Goal: Check status: Check status

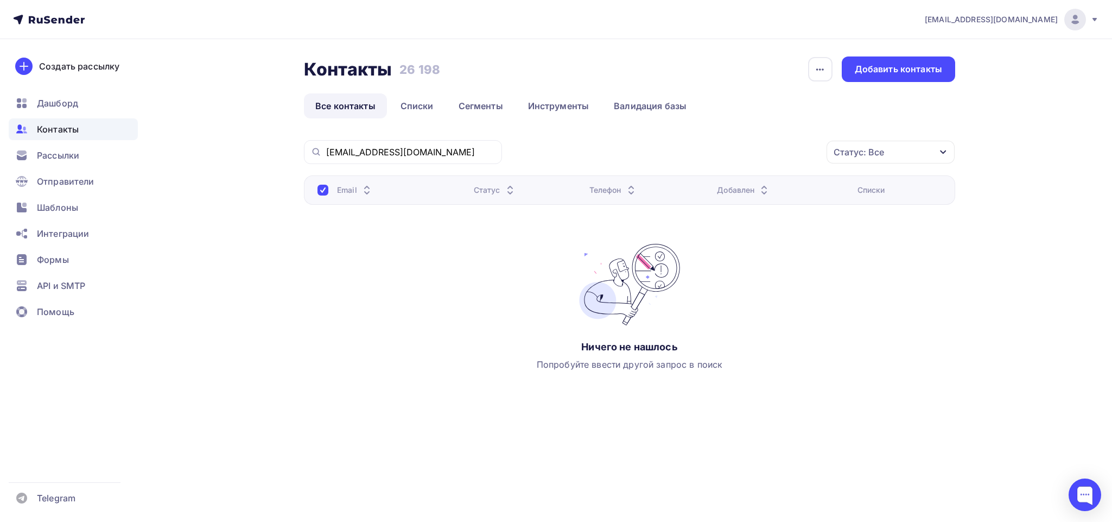
click at [63, 147] on div "Рассылки" at bounding box center [73, 155] width 129 height 22
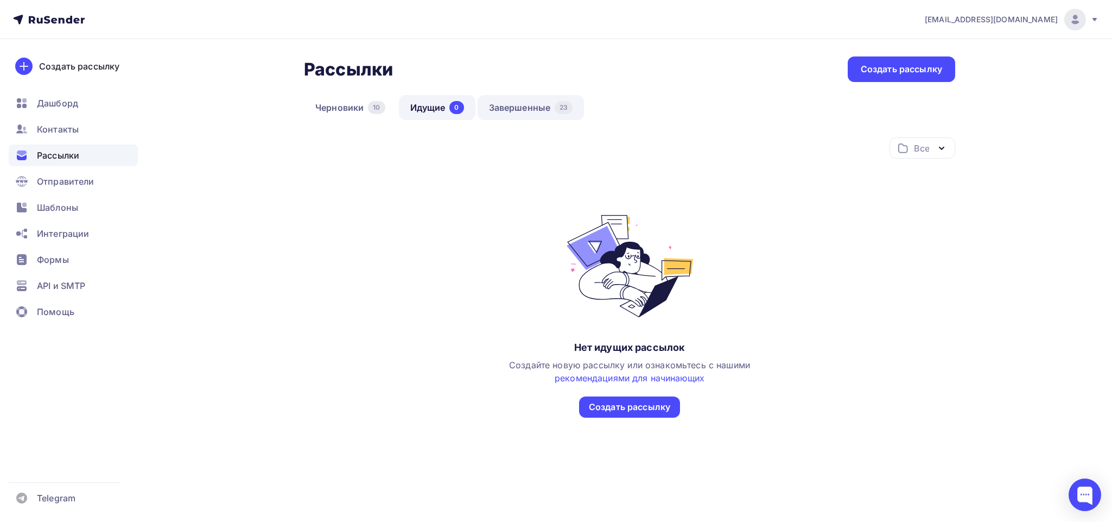
click at [532, 112] on link "Завершенные 23" at bounding box center [531, 107] width 107 height 25
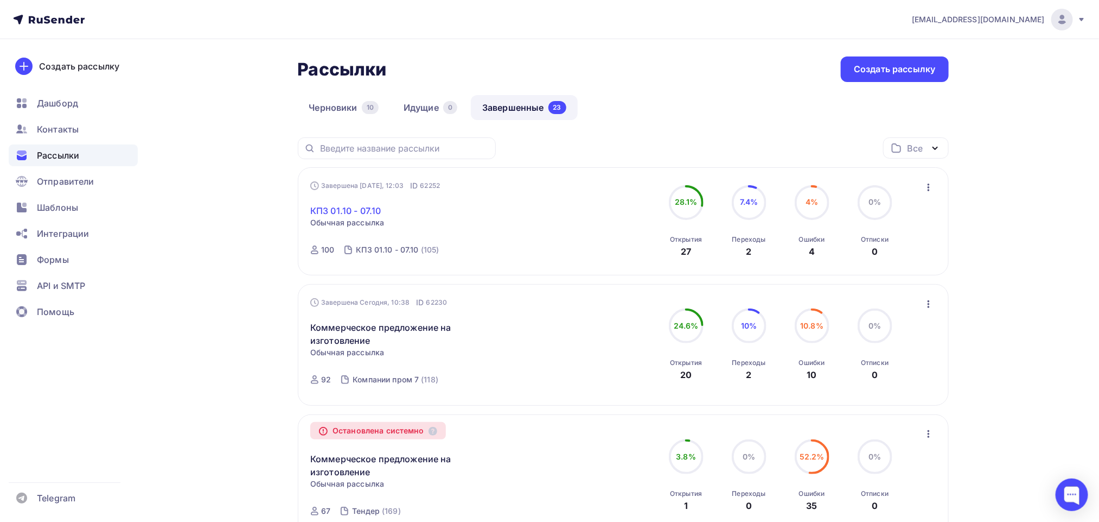
click at [357, 207] on link "КПЗ 01.10 - 07.10" at bounding box center [345, 210] width 71 height 13
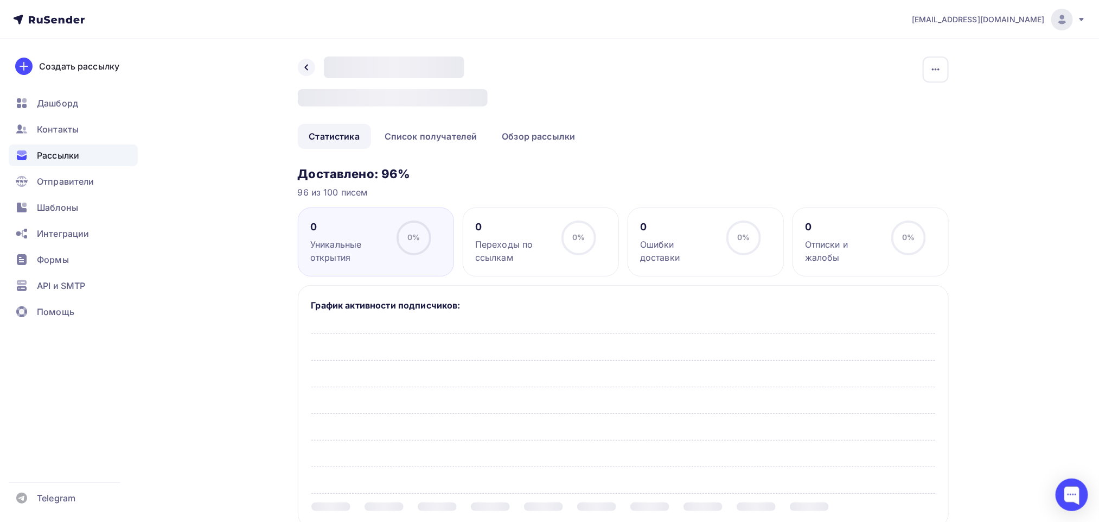
scroll to position [81, 0]
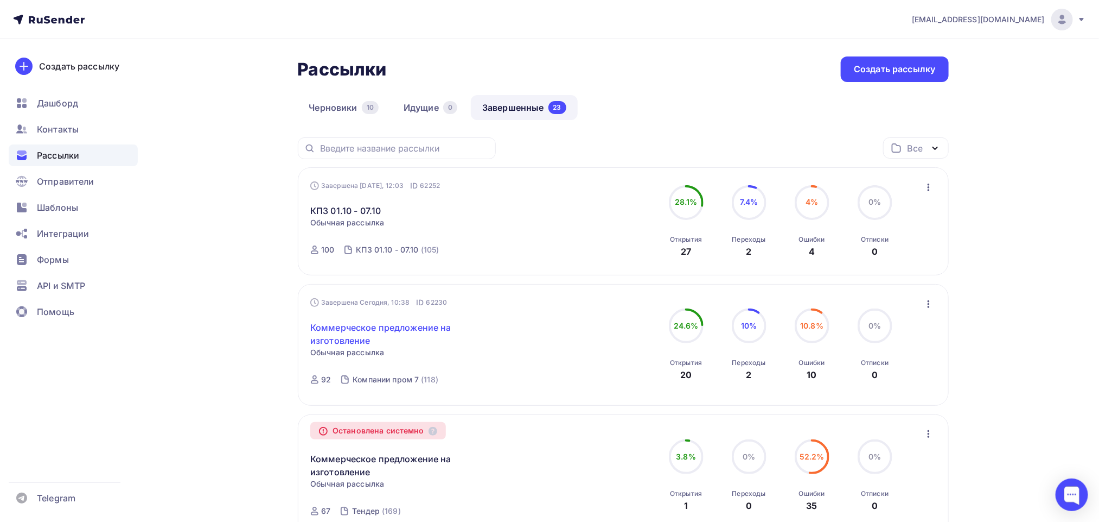
click at [411, 329] on link "Коммерческое предложение на изготовление" at bounding box center [403, 334] width 186 height 26
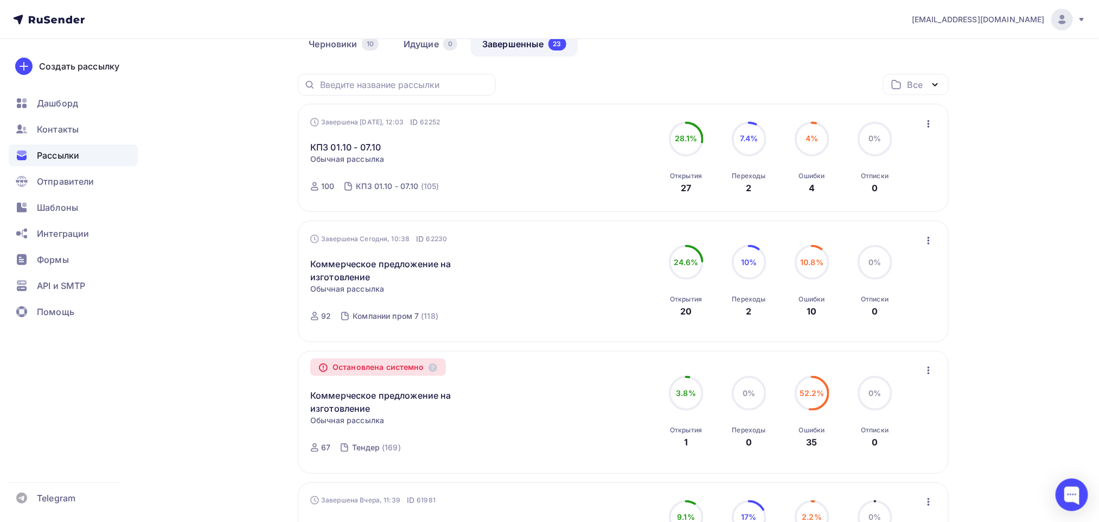
scroll to position [81, 0]
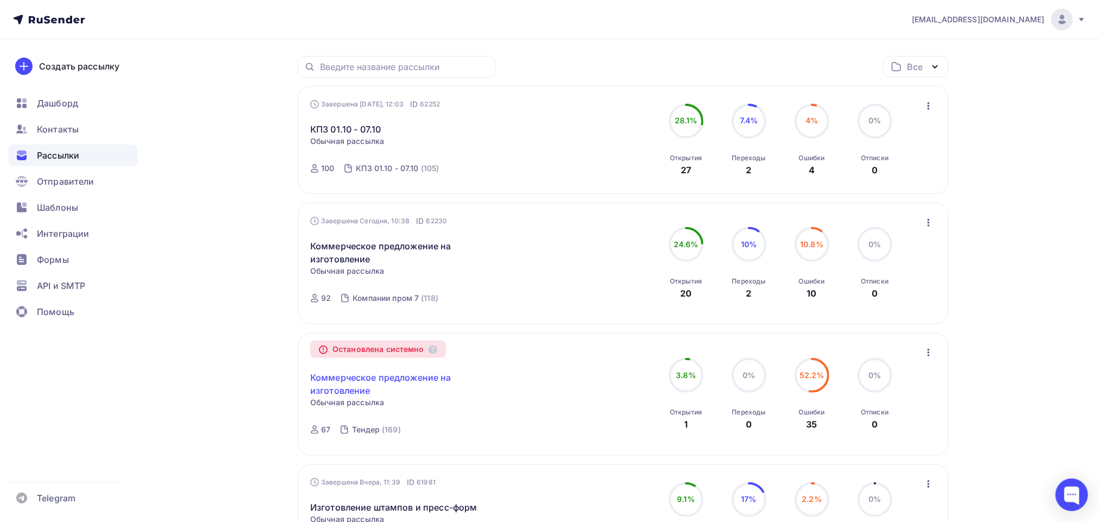
click at [352, 393] on link "Коммерческое предложение на изготовление" at bounding box center [403, 384] width 186 height 26
